Goal: Information Seeking & Learning: Learn about a topic

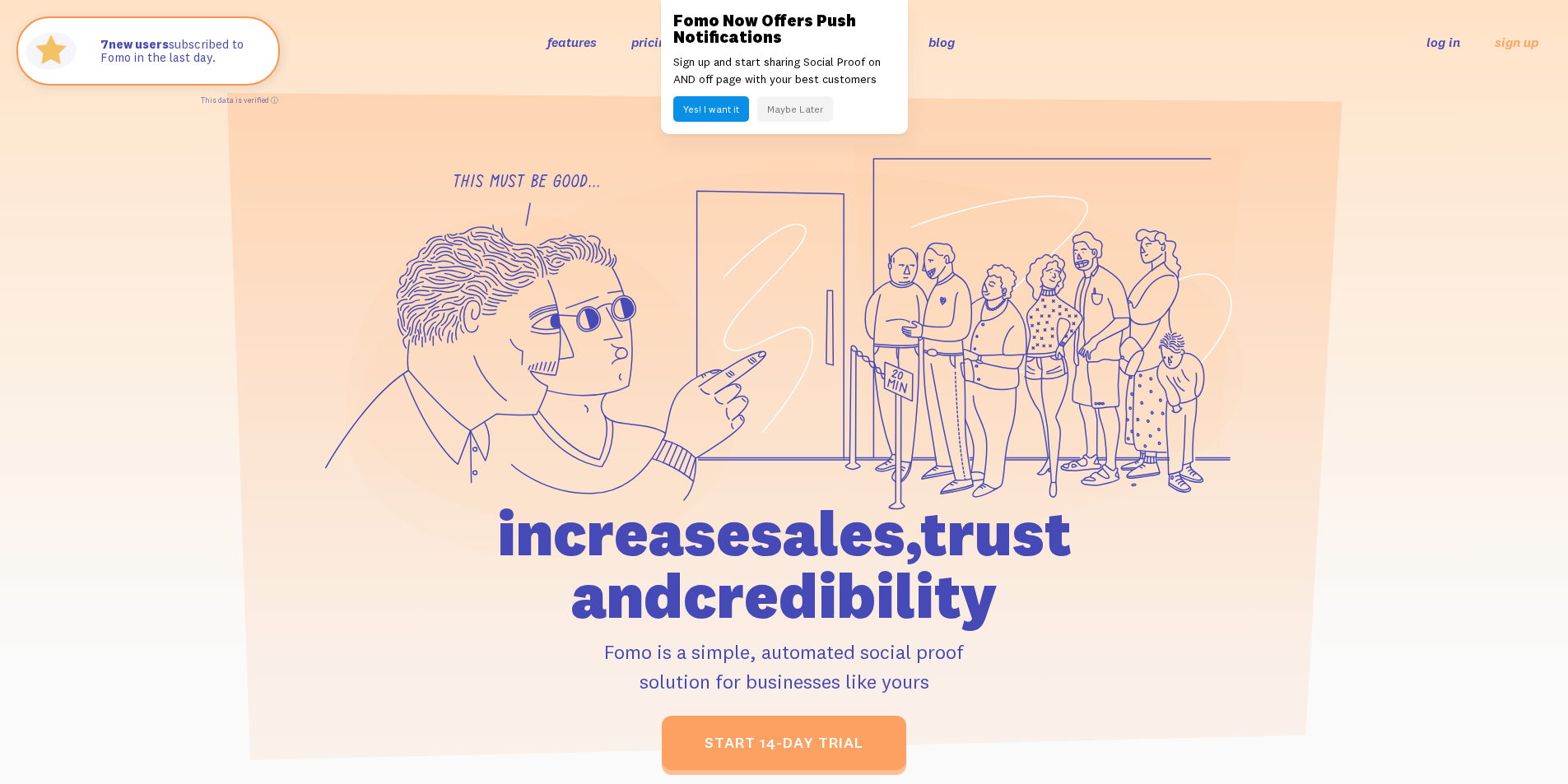
click at [765, 115] on button "Maybe Later" at bounding box center [795, 109] width 76 height 25
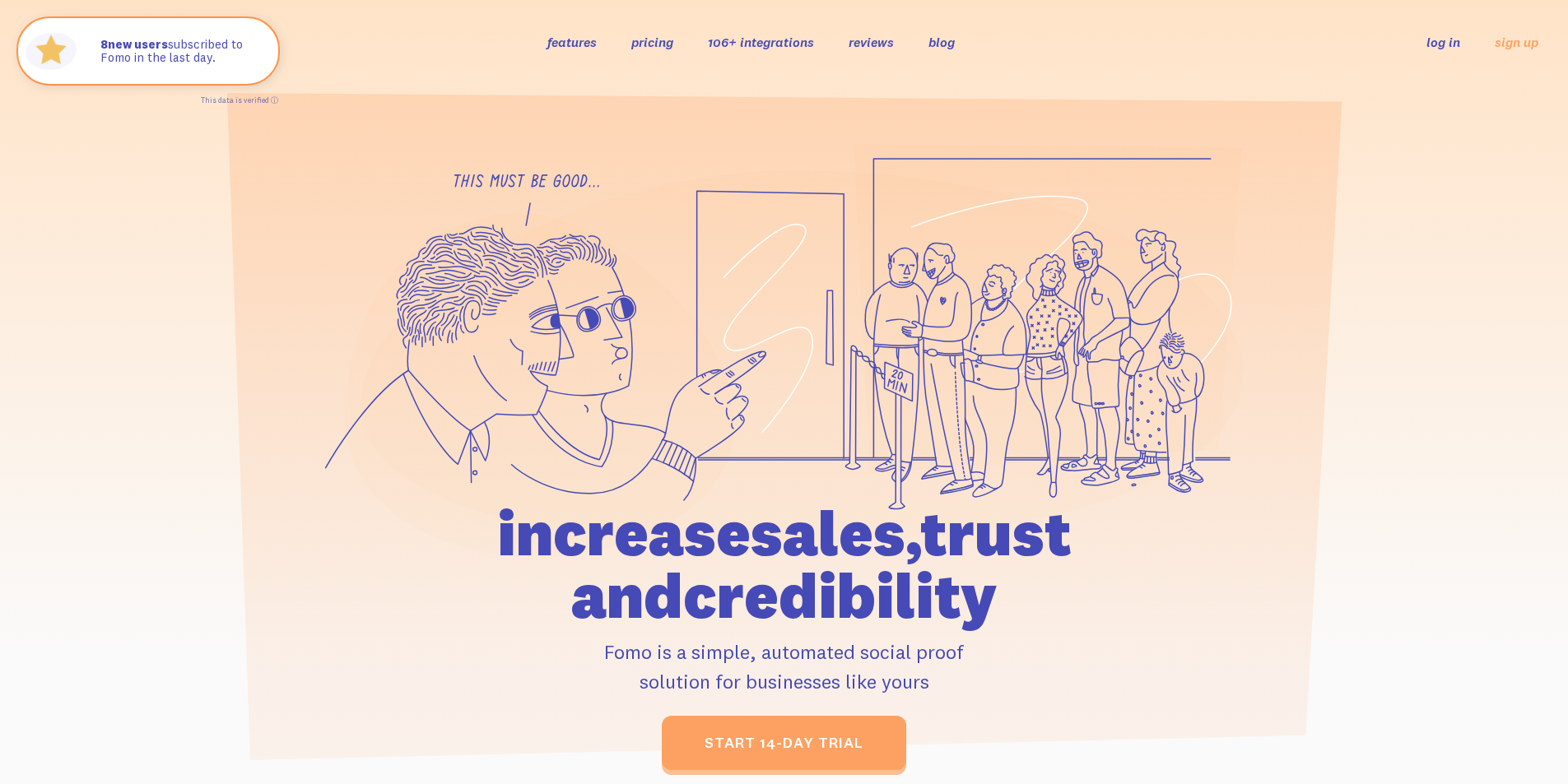
click at [729, 52] on div "features pricing 106+ integrations reviews blog log in sign up log in sign up" at bounding box center [783, 41] width 1508 height 45
click at [733, 41] on link "106+ integrations" at bounding box center [760, 42] width 106 height 17
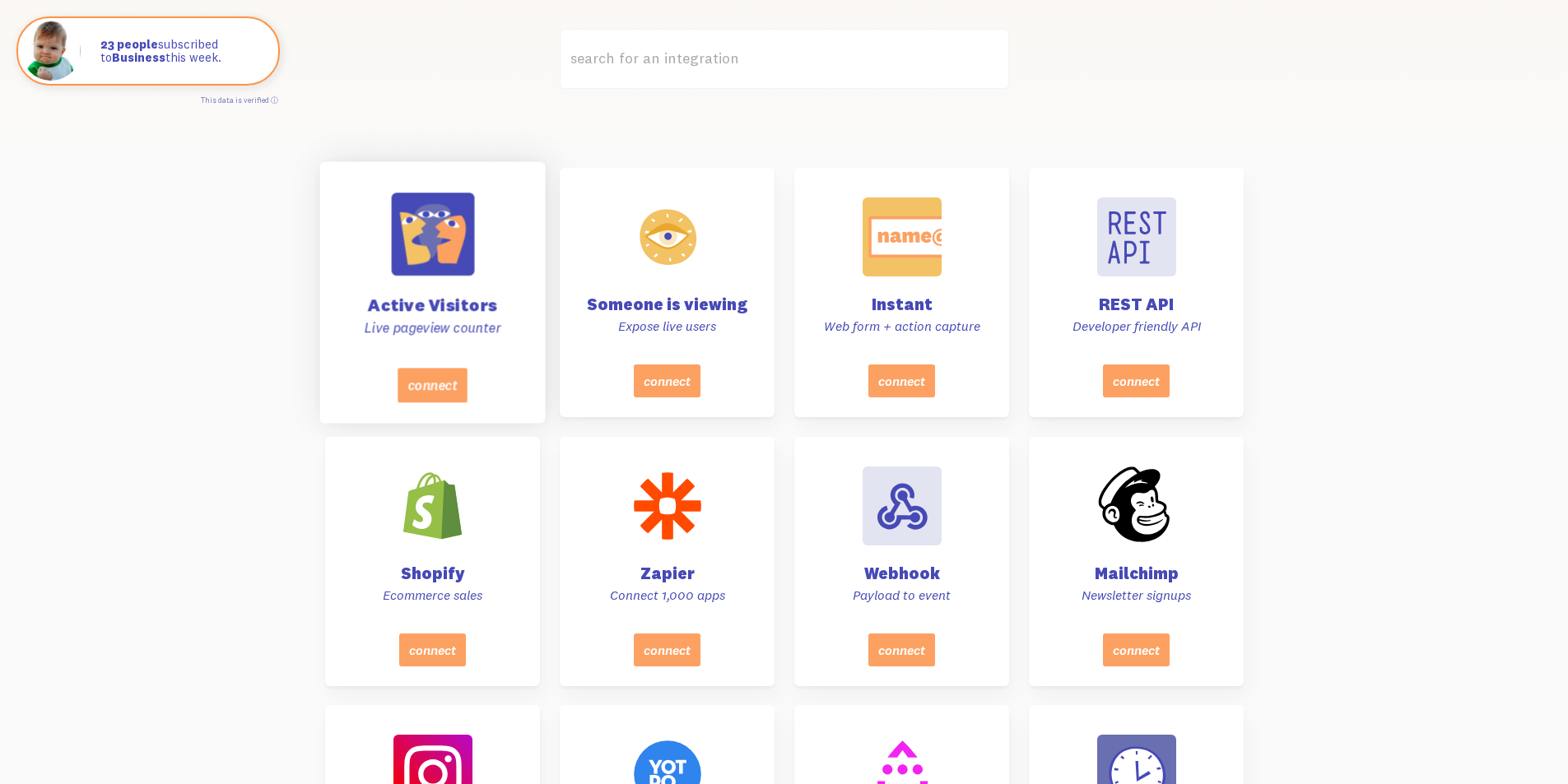
click at [452, 326] on p "Live pageview counter" at bounding box center [432, 328] width 184 height 19
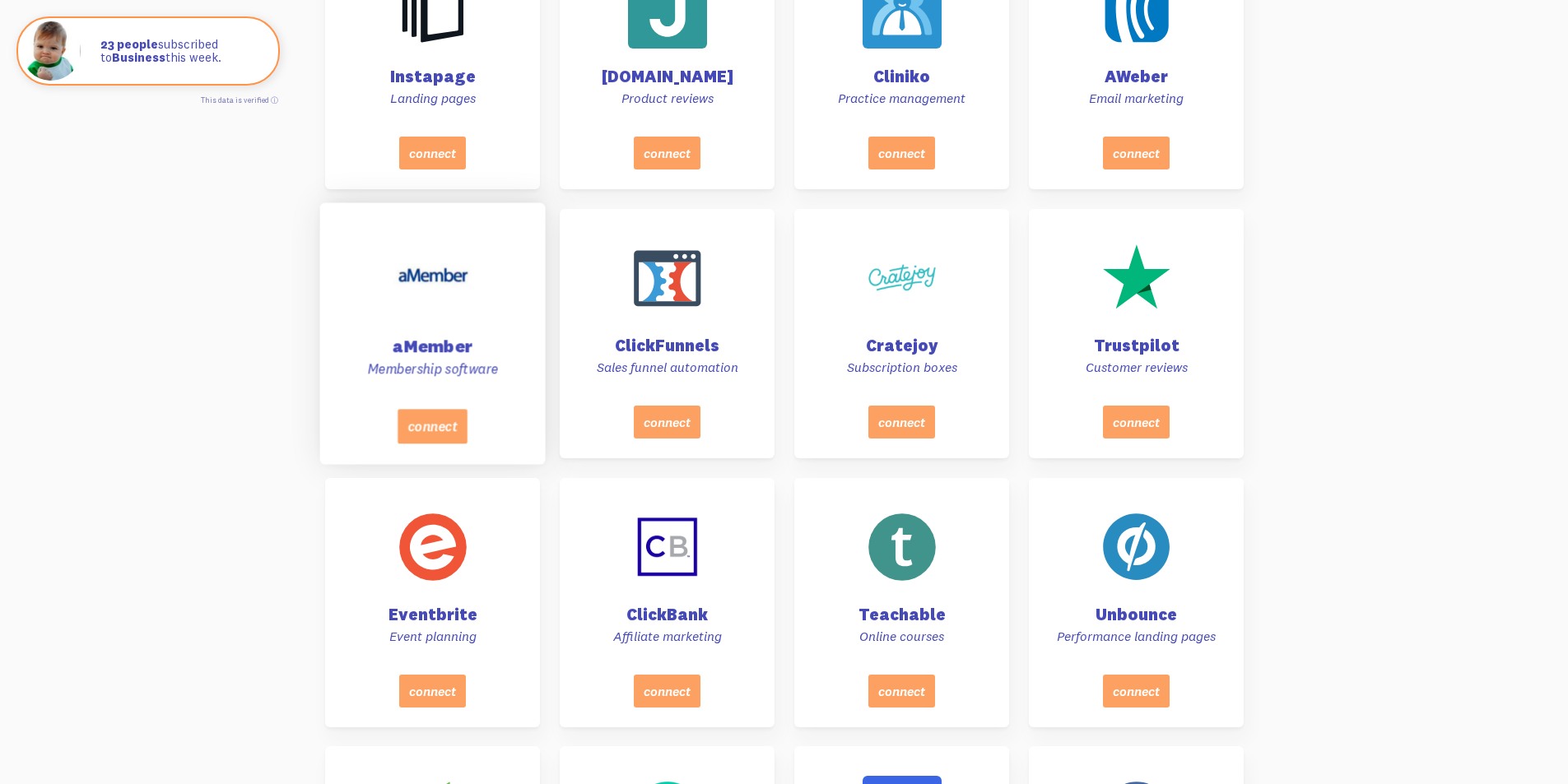
scroll to position [1975, 0]
